Goal: Information Seeking & Learning: Learn about a topic

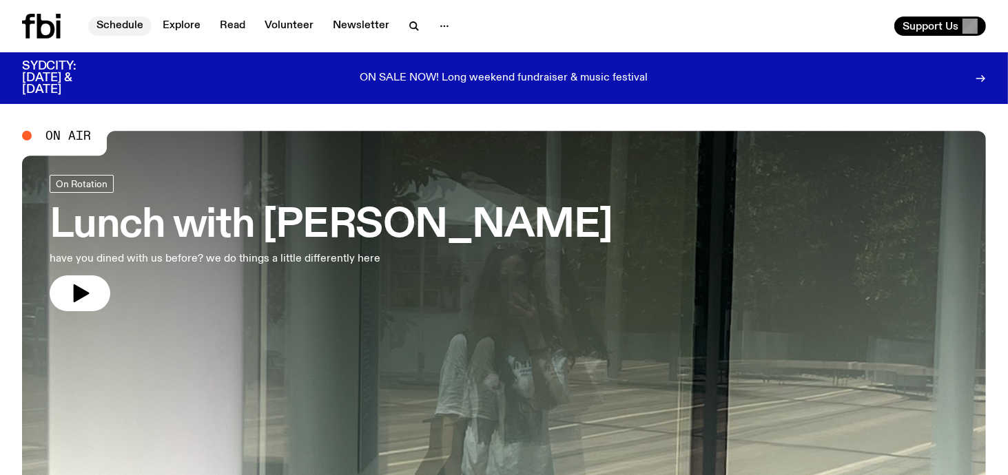
click at [126, 22] on link "Schedule" at bounding box center [119, 26] width 63 height 19
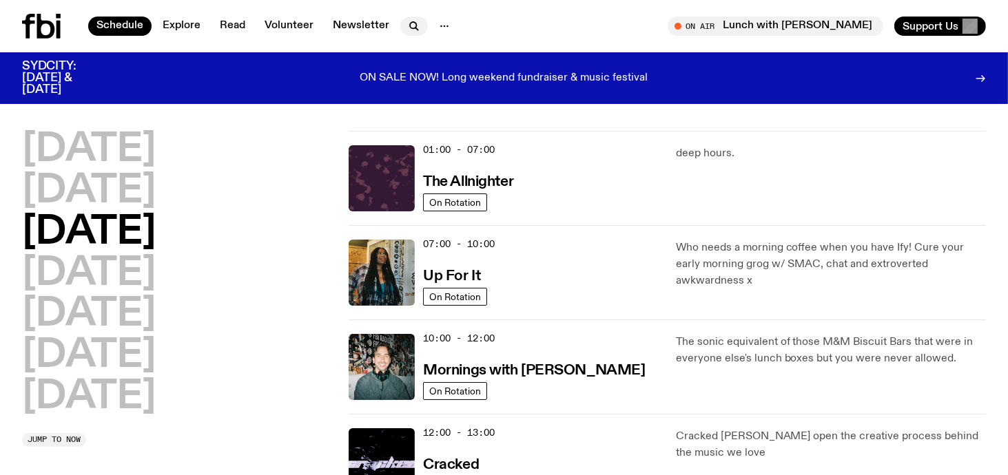
click at [410, 21] on icon "button" at bounding box center [414, 26] width 17 height 17
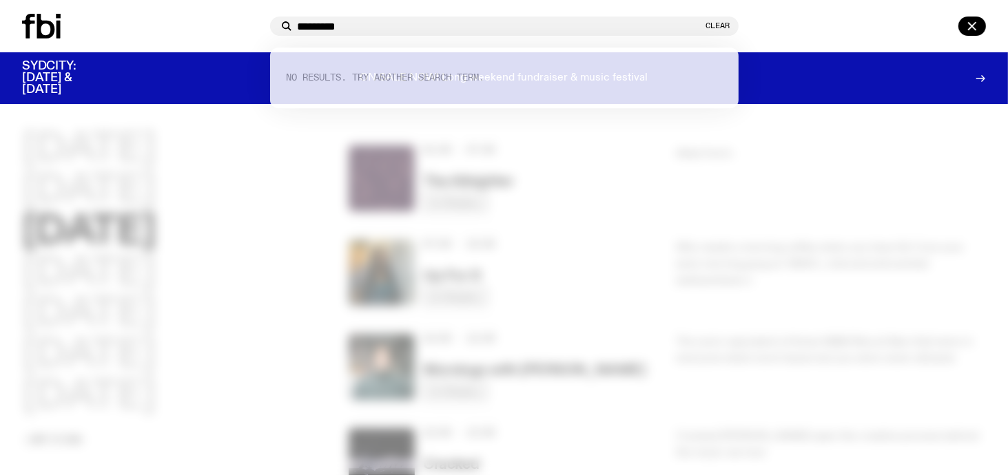
type input "*********"
